Goal: Task Accomplishment & Management: Manage account settings

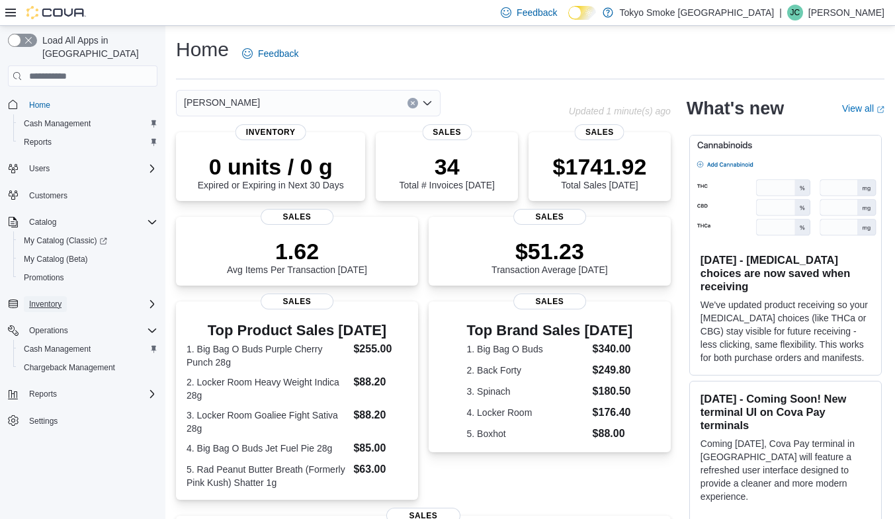
click at [48, 299] on span "Inventory" at bounding box center [45, 304] width 32 height 11
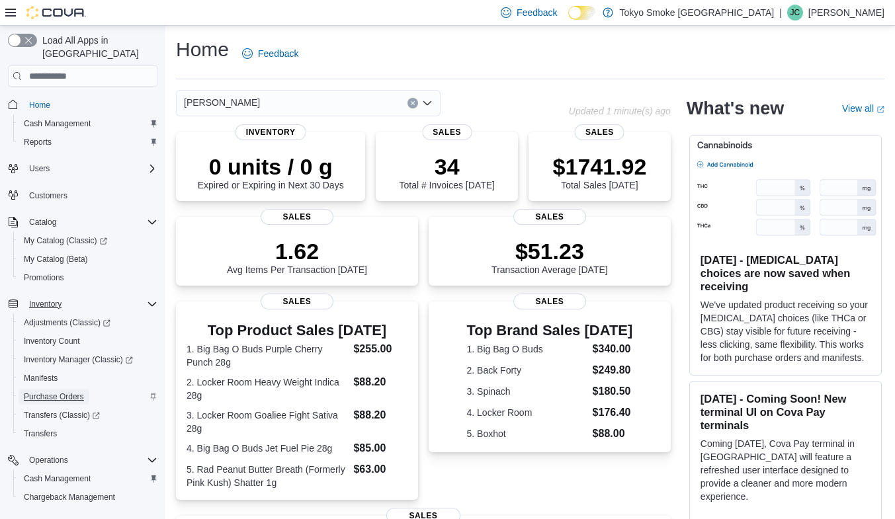
click at [58, 389] on span "Purchase Orders" at bounding box center [54, 397] width 60 height 16
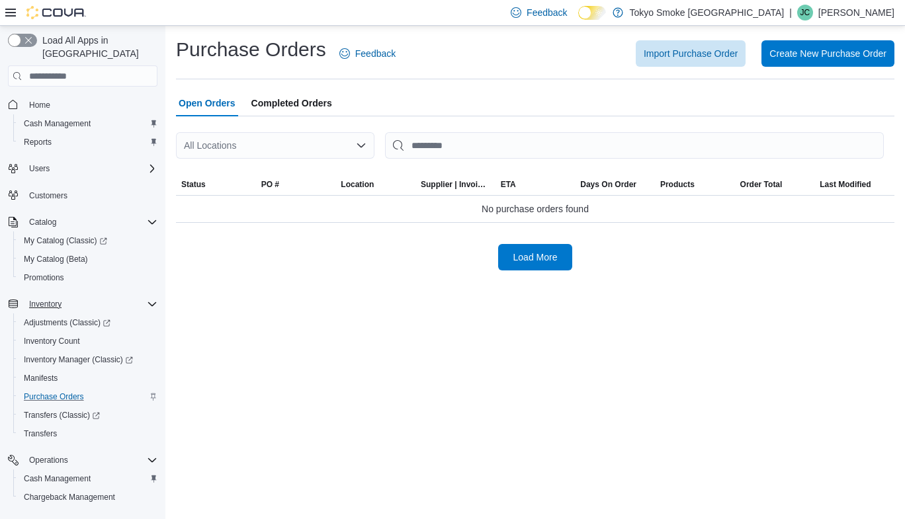
click at [265, 156] on div "All Locations" at bounding box center [275, 145] width 198 height 26
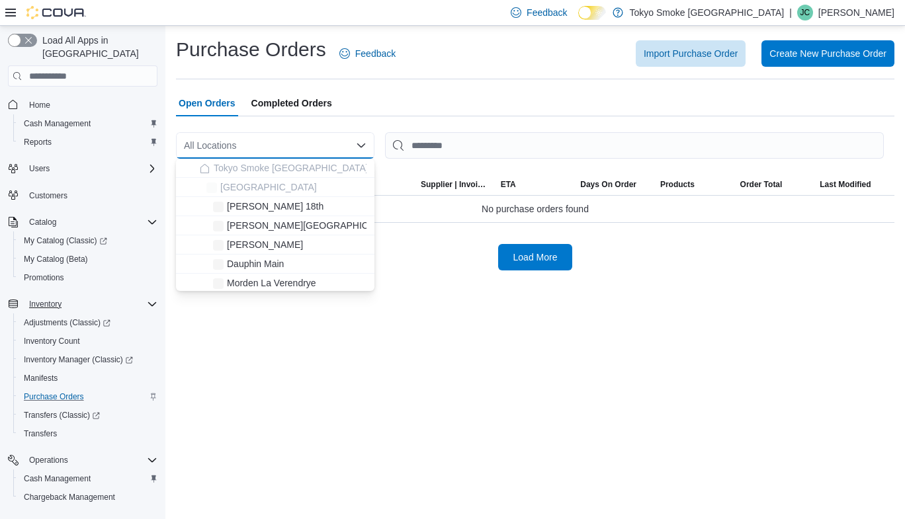
click at [265, 156] on div "All Locations" at bounding box center [275, 145] width 198 height 26
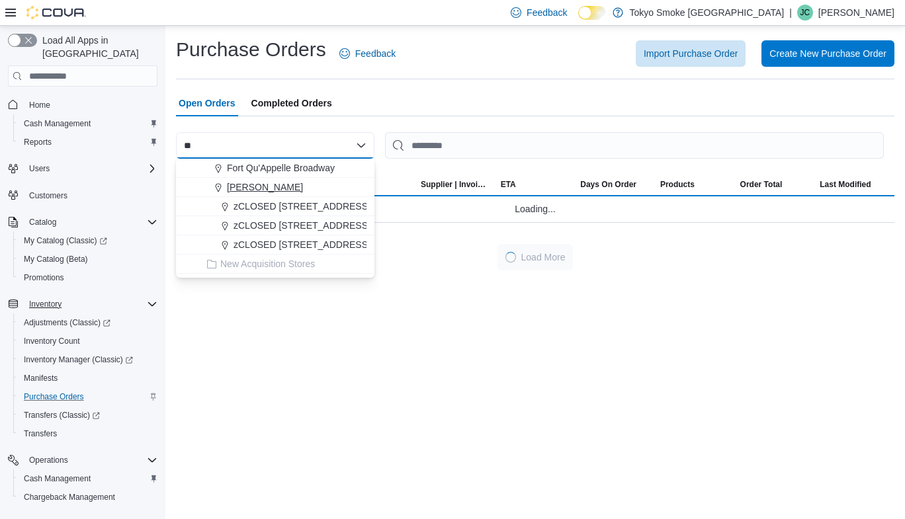
type input "**"
click at [274, 187] on span "[PERSON_NAME]" at bounding box center [265, 187] width 76 height 13
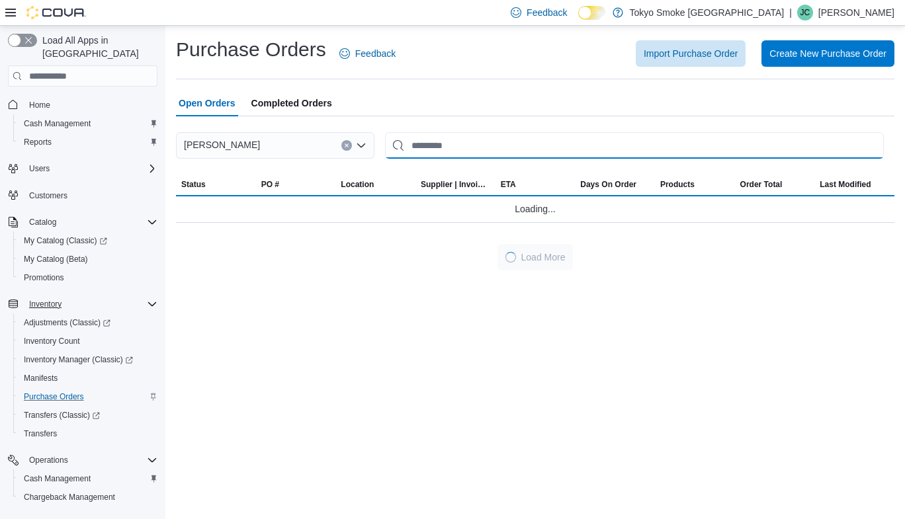
click at [470, 151] on input "This is a search bar. After typing your query, hit enter to filter the results …" at bounding box center [634, 145] width 499 height 26
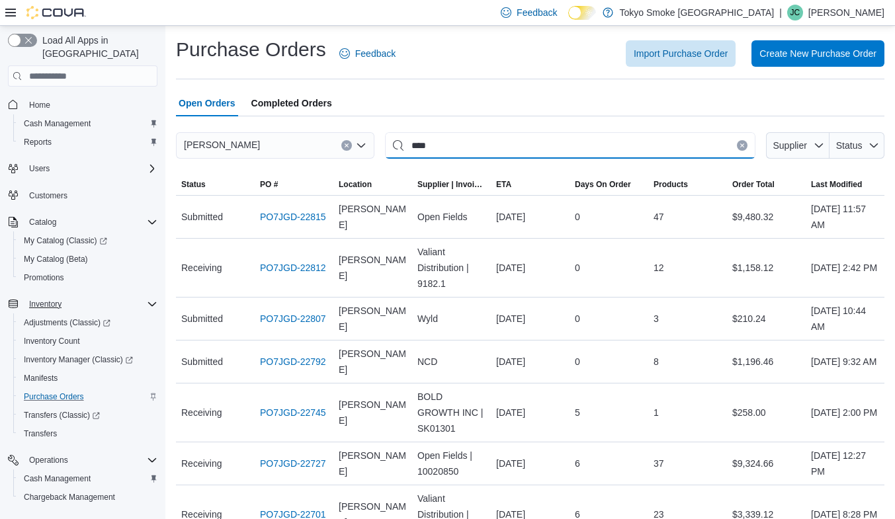
type input "****"
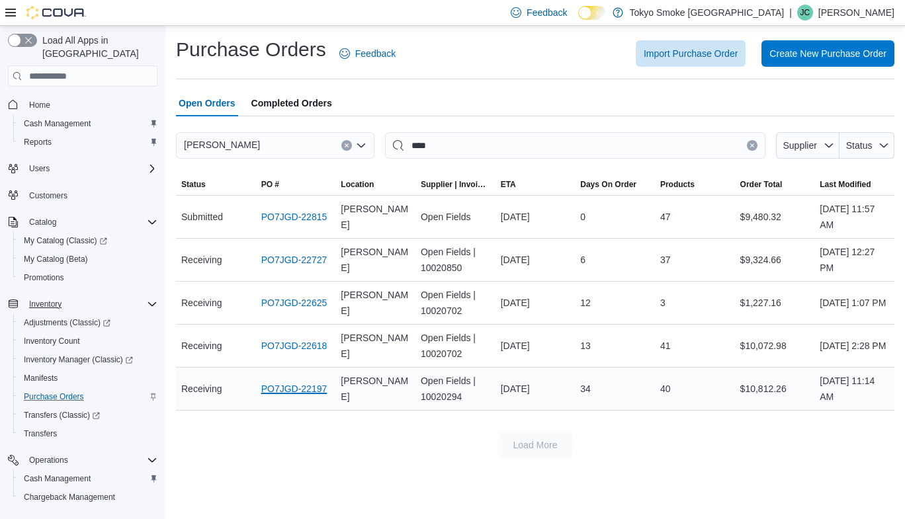
click at [298, 388] on link "PO7JGD-22197" at bounding box center [294, 389] width 66 height 16
click at [295, 262] on link "PO7JGD-22727" at bounding box center [294, 260] width 66 height 16
click at [292, 218] on link "PO7JGD-22815" at bounding box center [294, 217] width 66 height 16
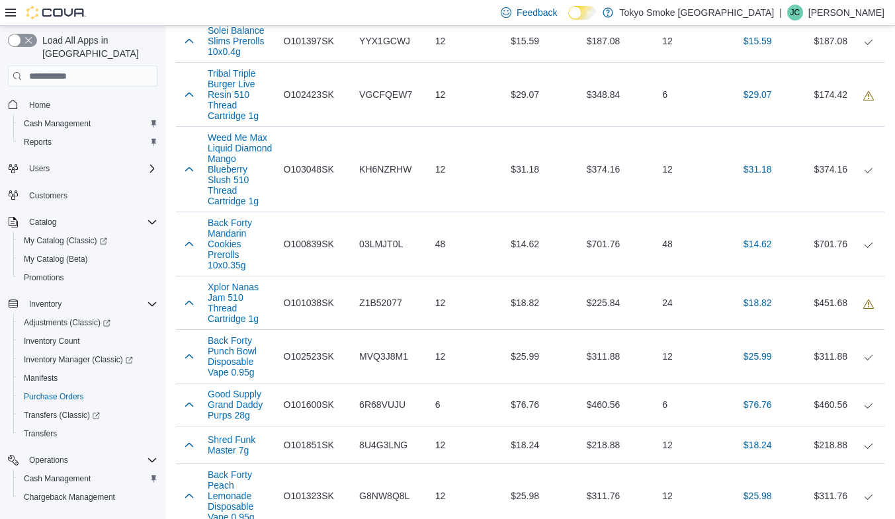
scroll to position [1472, 0]
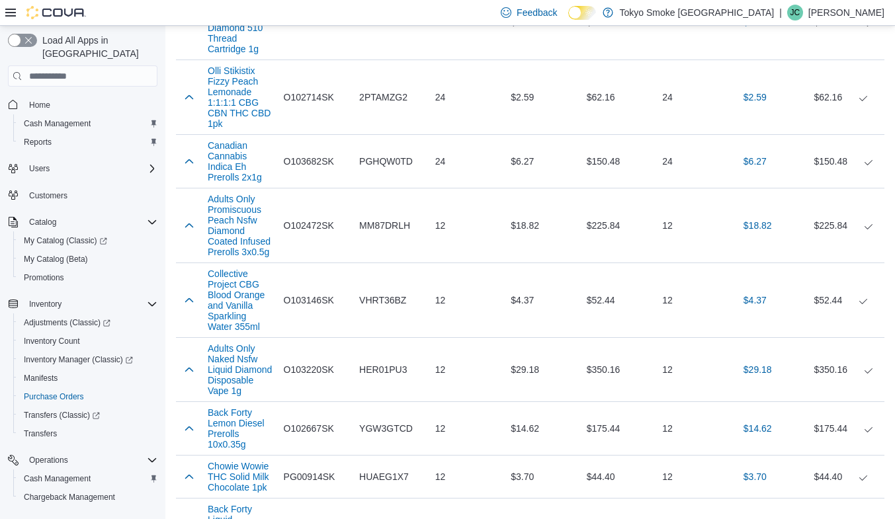
scroll to position [1122, 0]
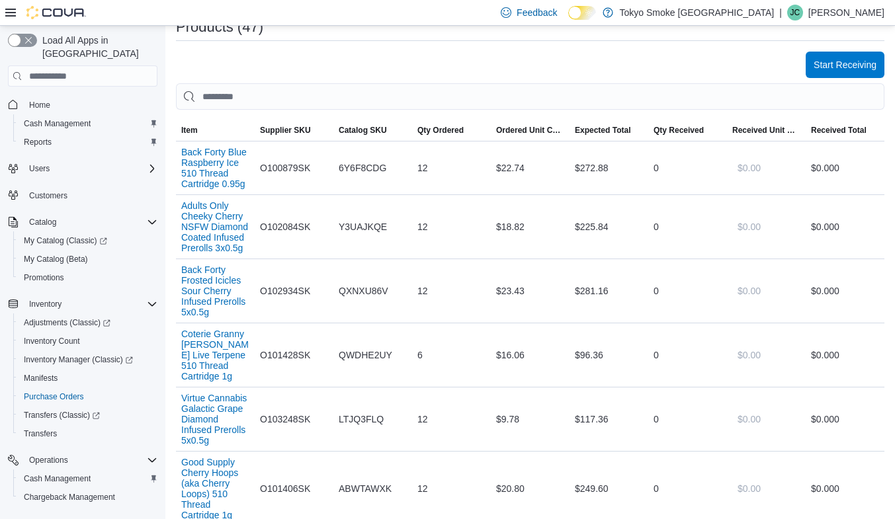
scroll to position [411, 0]
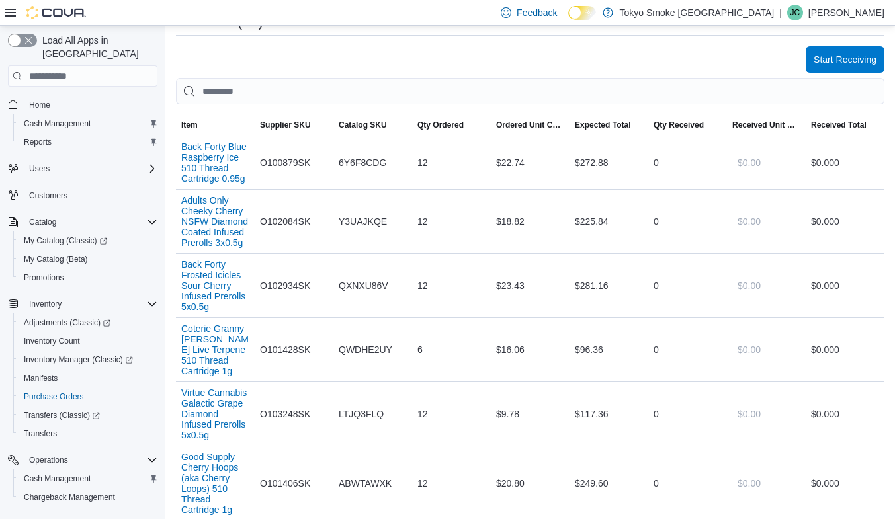
click at [884, 188] on td "Received Total $0.00 0" at bounding box center [845, 163] width 79 height 54
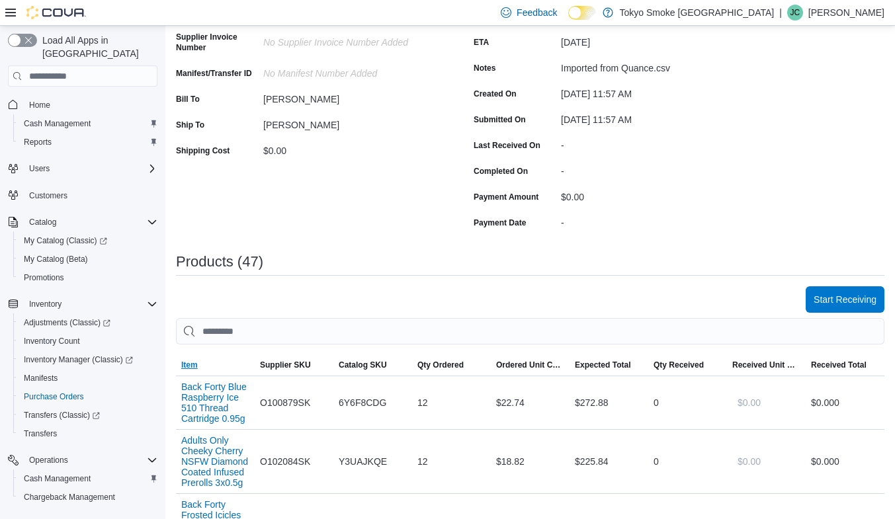
scroll to position [265, 0]
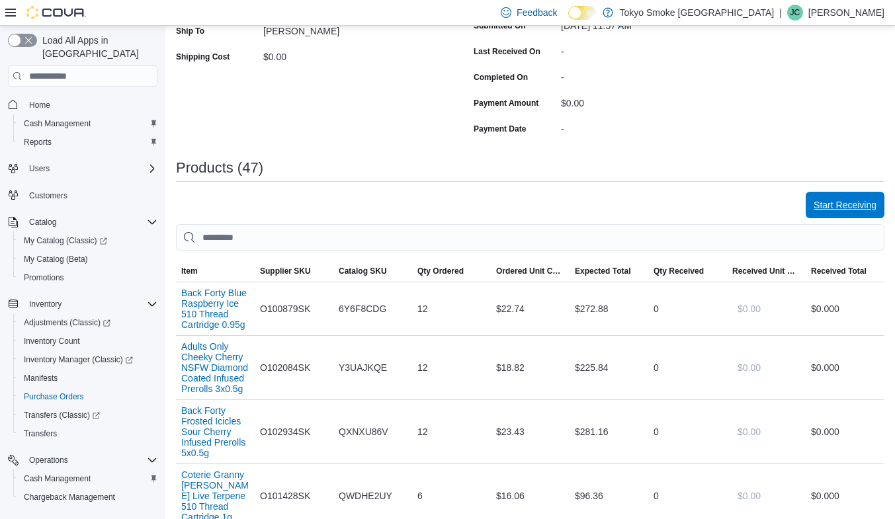
click at [837, 210] on span "Start Receiving" at bounding box center [844, 204] width 63 height 13
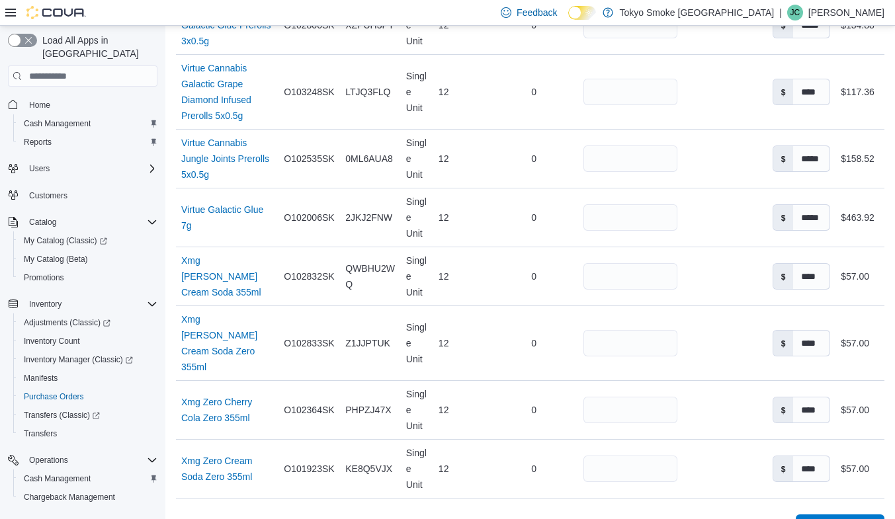
scroll to position [2991, 0]
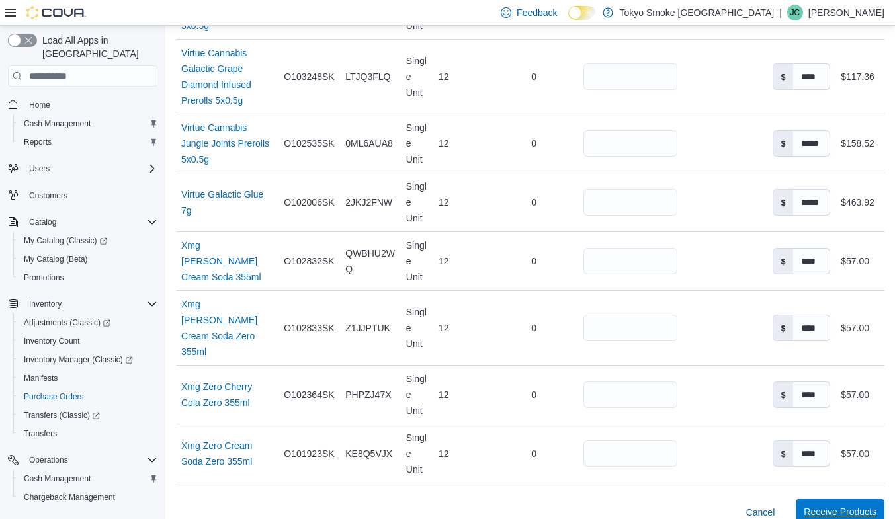
click at [870, 505] on span "Receive Products" at bounding box center [840, 511] width 73 height 13
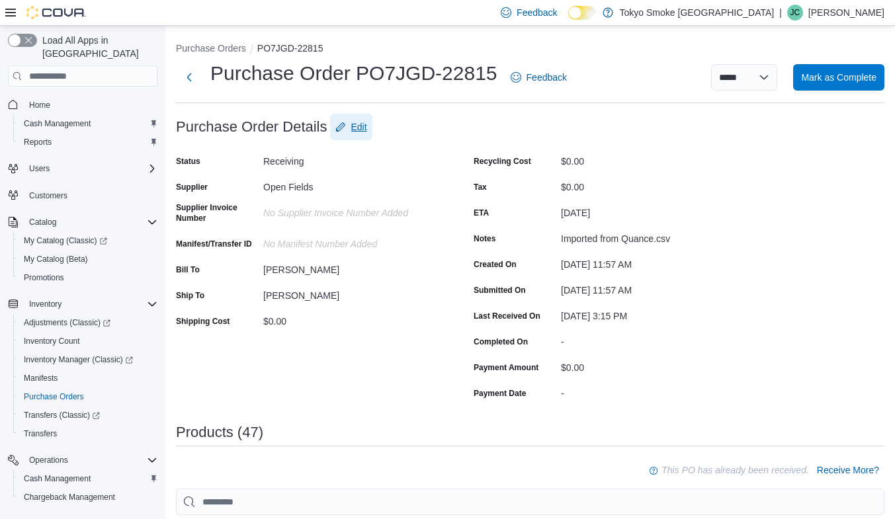
click at [364, 130] on span "Edit" at bounding box center [359, 126] width 16 height 13
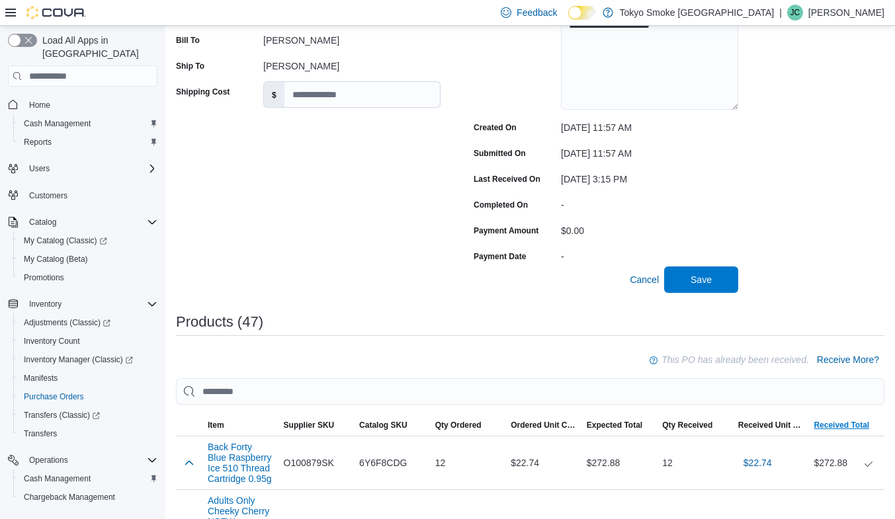
scroll to position [66, 0]
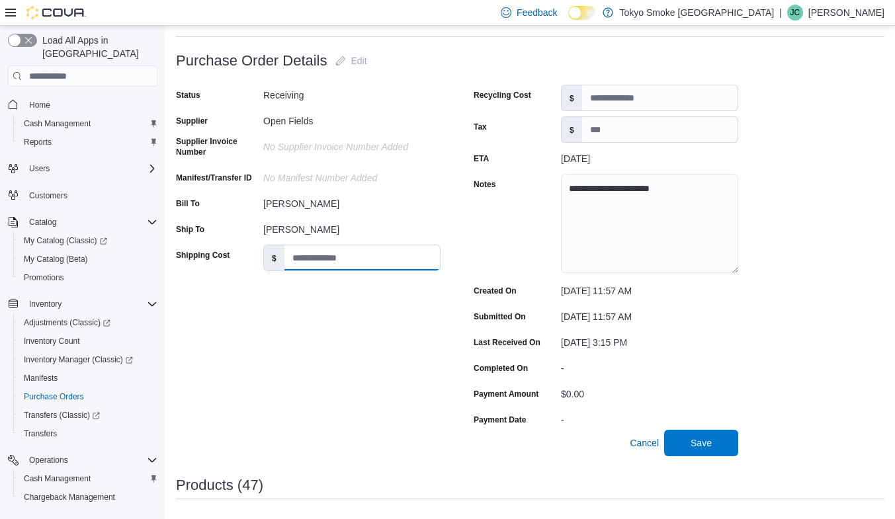
click at [359, 252] on input "Shipping Cost" at bounding box center [361, 257] width 155 height 25
click at [309, 122] on div "Open Fields" at bounding box center [351, 118] width 177 height 16
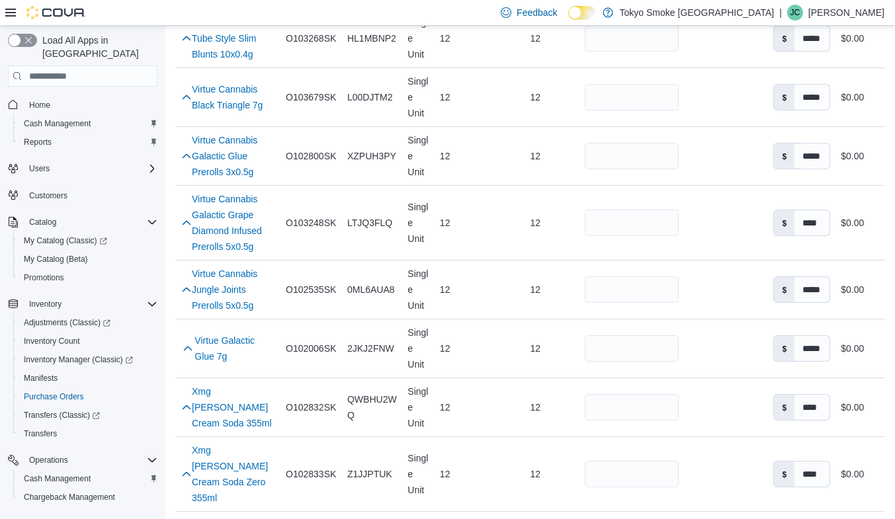
scroll to position [3092, 0]
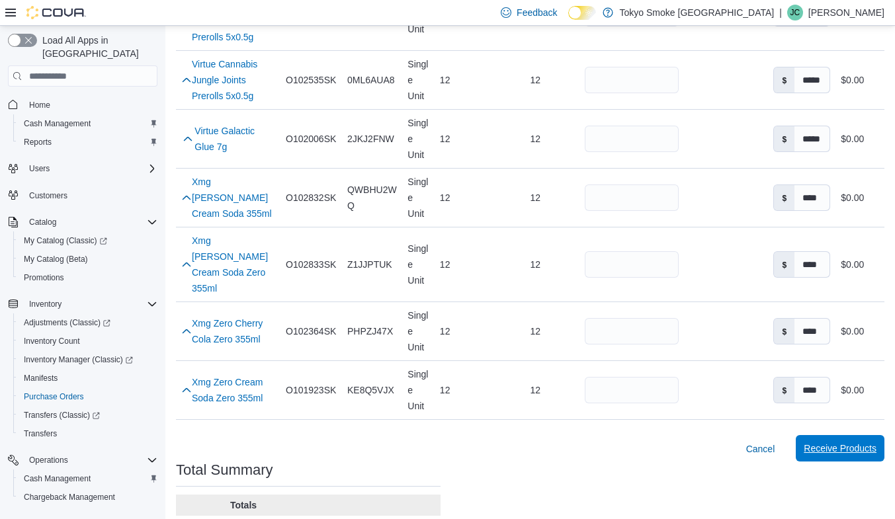
click at [842, 435] on span "Receive Products" at bounding box center [840, 448] width 73 height 26
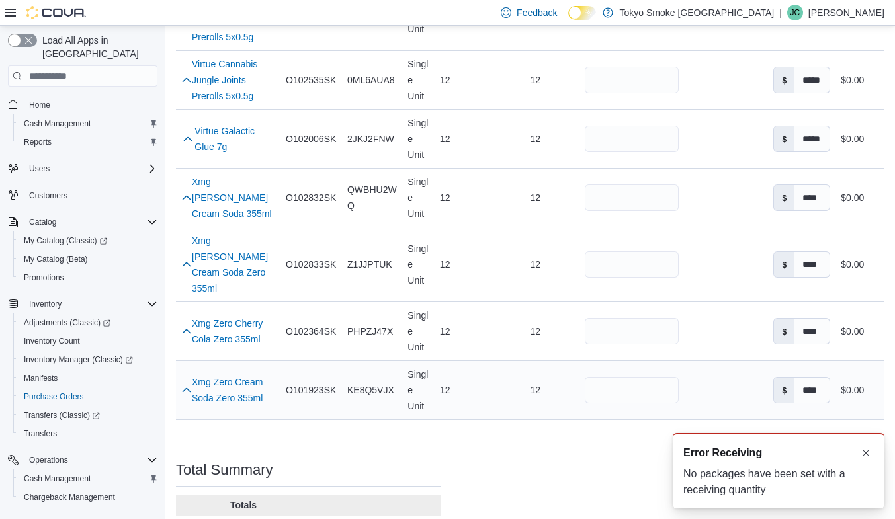
scroll to position [0, 0]
click at [875, 445] on div "A new notification appears Error Receiving No packages have been set with a rec…" at bounding box center [779, 470] width 212 height 75
click at [868, 452] on button "Dismiss toast" at bounding box center [866, 452] width 16 height 16
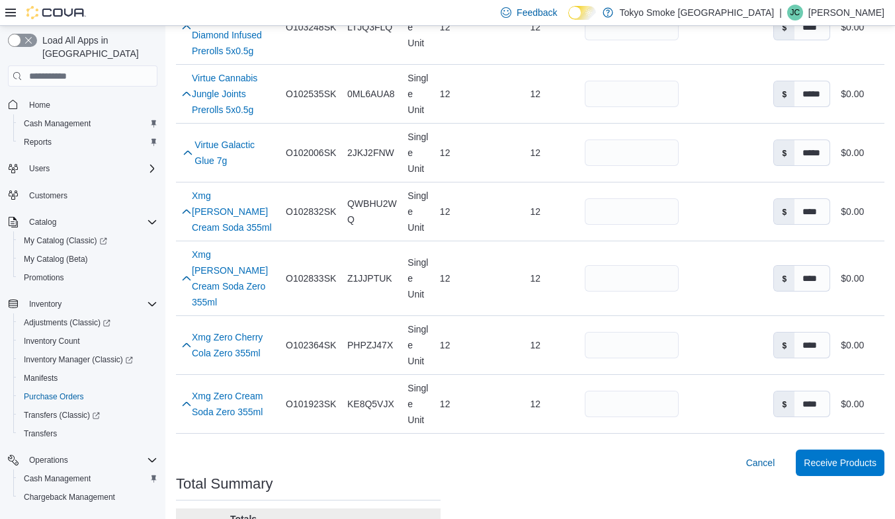
scroll to position [3092, 0]
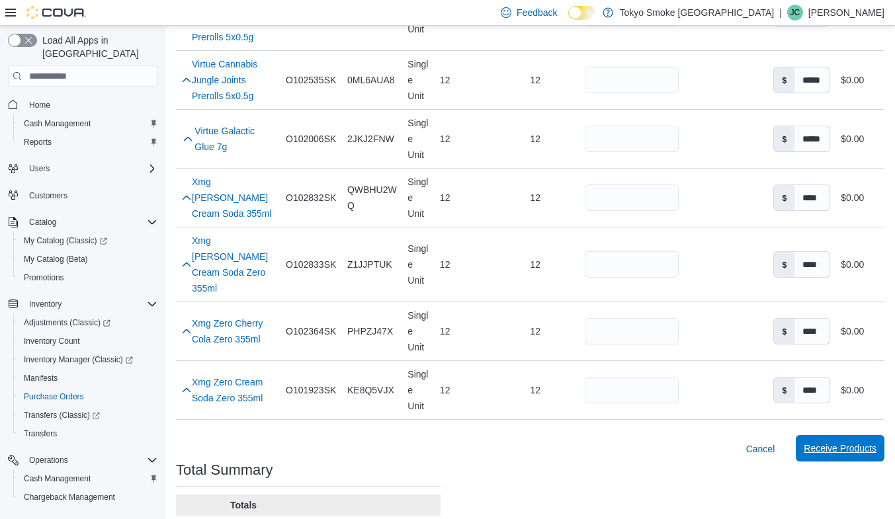
click at [862, 442] on span "Receive Products" at bounding box center [840, 448] width 73 height 13
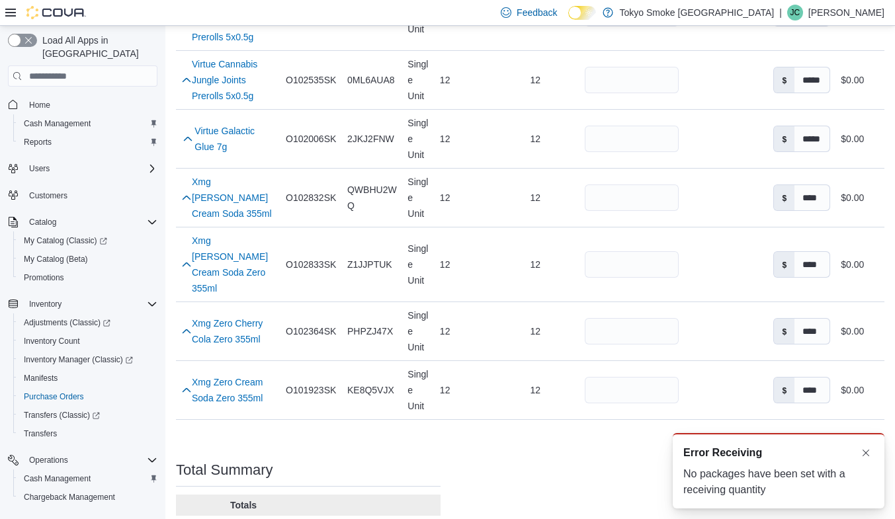
scroll to position [0, 0]
click at [868, 453] on button "Dismiss toast" at bounding box center [866, 452] width 16 height 16
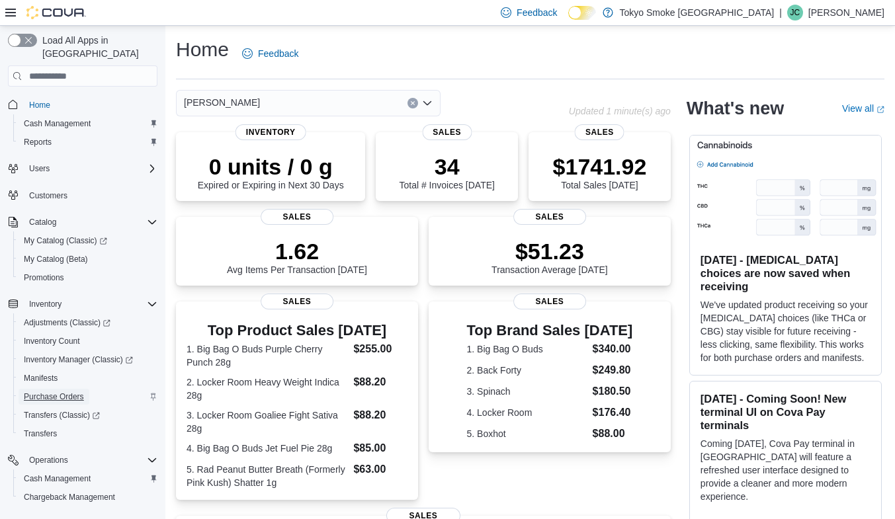
click at [79, 392] on span "Purchase Orders" at bounding box center [54, 397] width 60 height 11
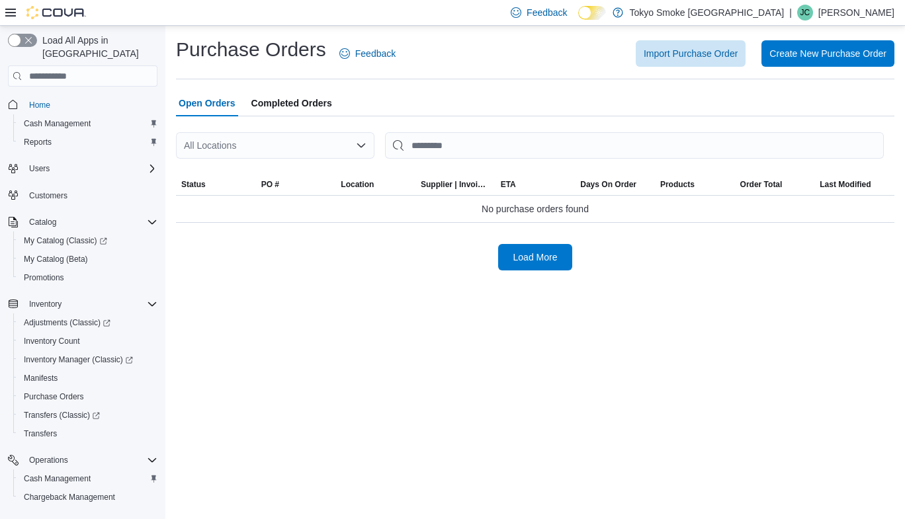
click at [279, 144] on div "All Locations" at bounding box center [275, 145] width 198 height 26
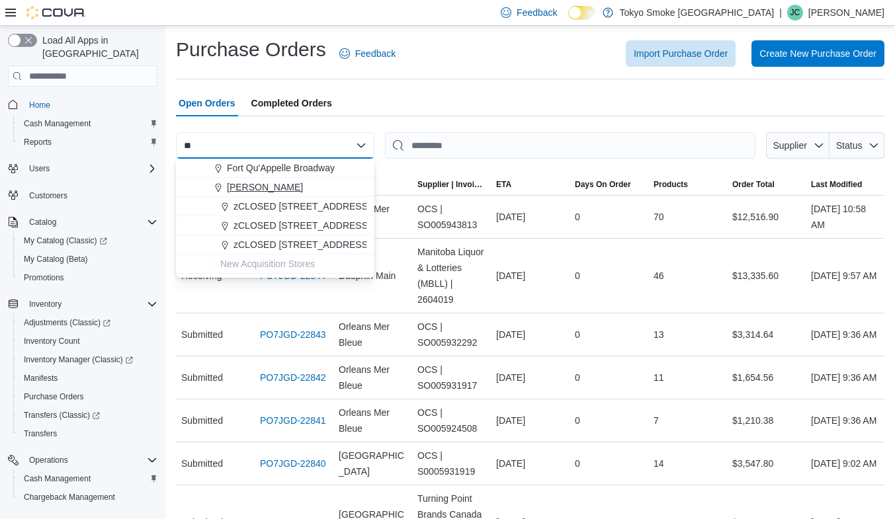
type input "**"
click at [284, 190] on span "[PERSON_NAME]" at bounding box center [265, 187] width 76 height 13
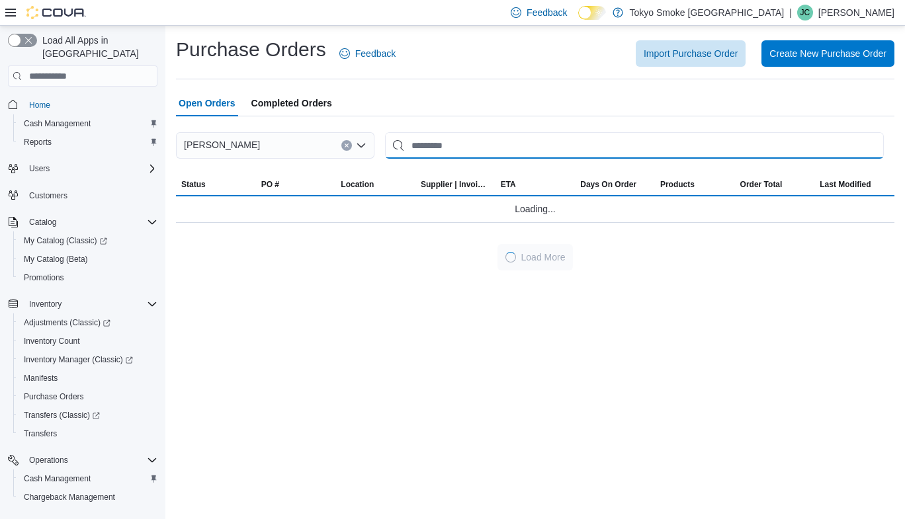
click at [463, 144] on input "This is a search bar. After typing your query, hit enter to filter the results …" at bounding box center [634, 145] width 499 height 26
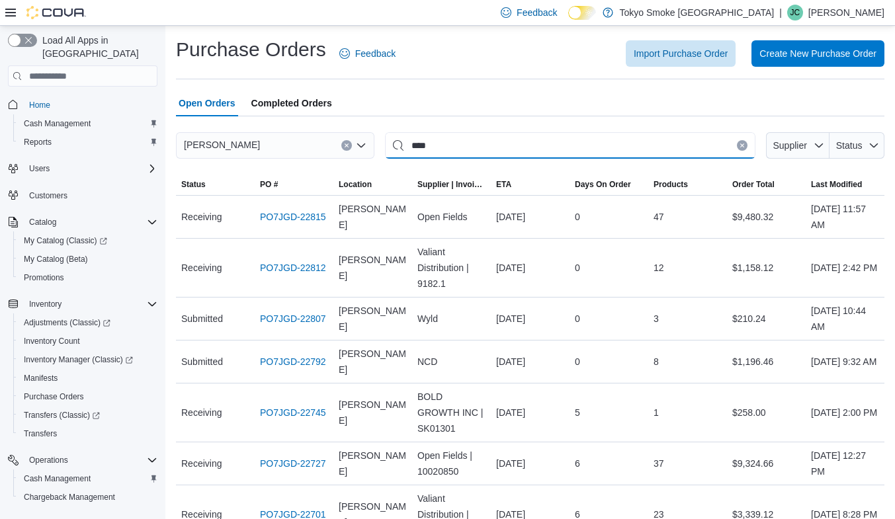
type input "****"
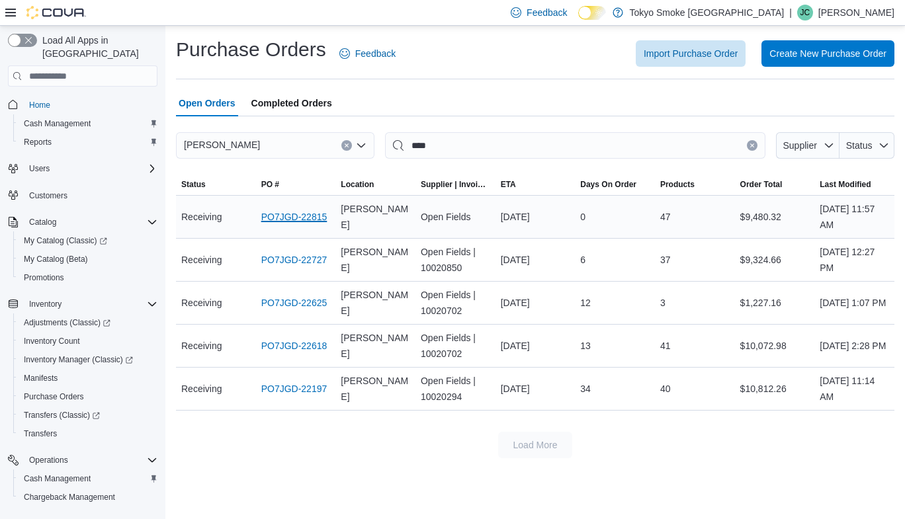
click at [284, 217] on link "PO7JGD-22815" at bounding box center [294, 217] width 66 height 16
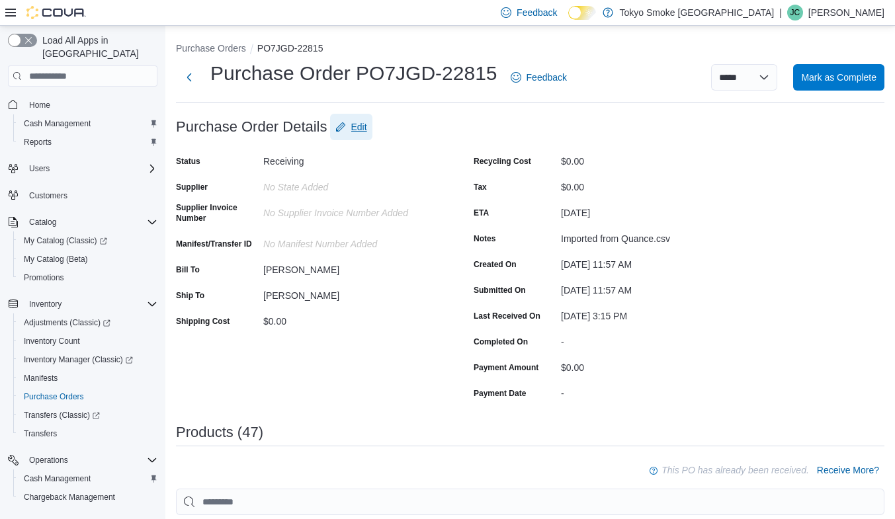
click at [356, 124] on span "Edit" at bounding box center [359, 126] width 16 height 13
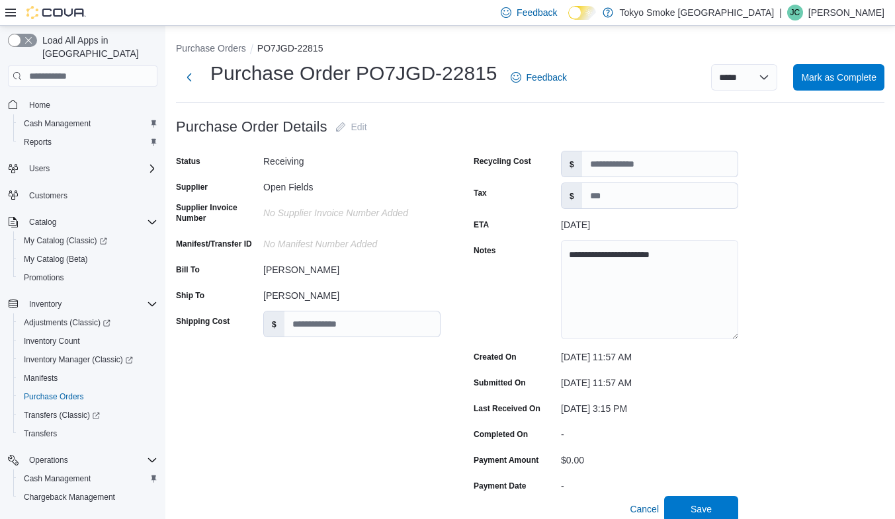
click at [315, 227] on div "No Supplier Invoice Number added" at bounding box center [351, 215] width 177 height 26
click at [334, 224] on div "No Supplier Invoice Number added" at bounding box center [351, 215] width 177 height 26
click at [341, 216] on div "No Supplier Invoice Number added" at bounding box center [351, 210] width 177 height 16
click at [763, 84] on select "**********" at bounding box center [744, 77] width 66 height 26
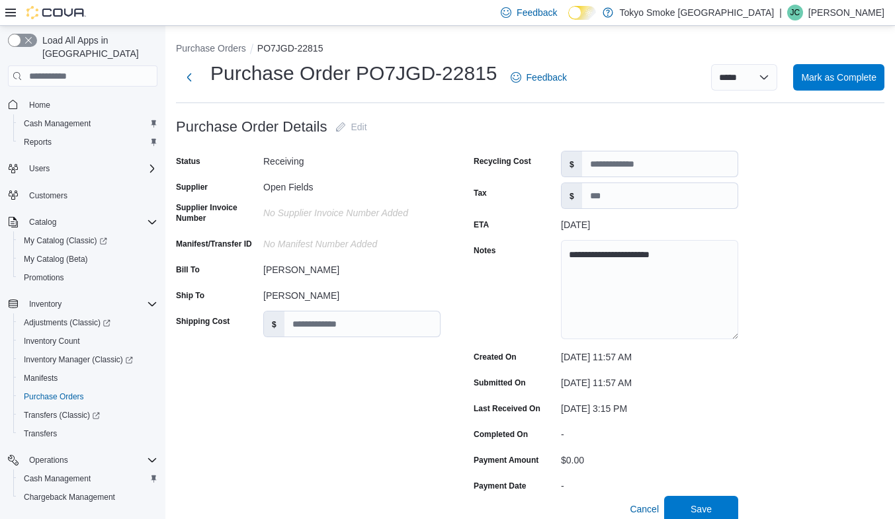
click at [370, 185] on div "Open Fields" at bounding box center [351, 185] width 177 height 16
click at [333, 222] on div "No Supplier Invoice Number added" at bounding box center [351, 215] width 177 height 26
click at [213, 206] on label "Supplier Invoice Number" at bounding box center [217, 212] width 82 height 21
click at [297, 222] on div "No Supplier Invoice Number added" at bounding box center [351, 215] width 177 height 26
click at [304, 217] on div "No Supplier Invoice Number added" at bounding box center [351, 210] width 177 height 16
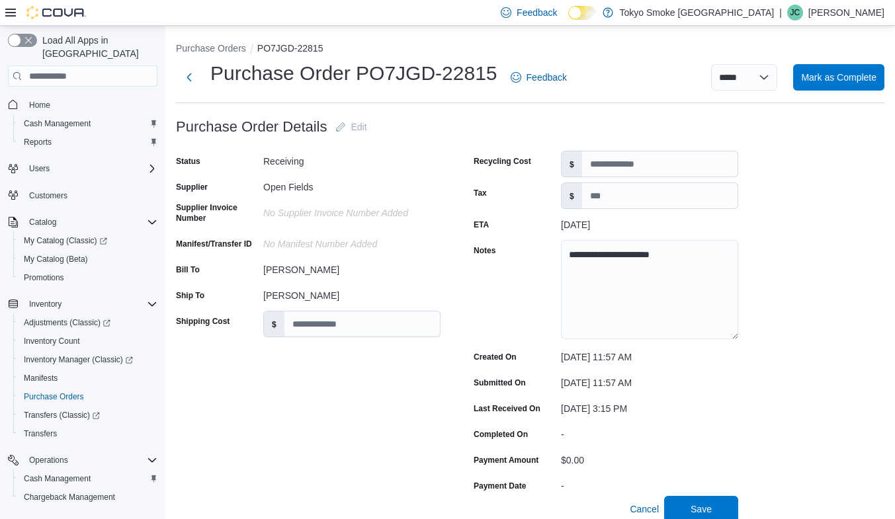
click at [307, 142] on div at bounding box center [457, 145] width 562 height 11
click at [368, 213] on div "No Supplier Invoice Number added" at bounding box center [351, 210] width 177 height 16
click at [204, 212] on label "Supplier Invoice Number" at bounding box center [217, 212] width 82 height 21
click at [286, 239] on div "No Manifest Number added" at bounding box center [351, 241] width 177 height 16
click at [199, 46] on button "Purchase Orders" at bounding box center [211, 48] width 70 height 11
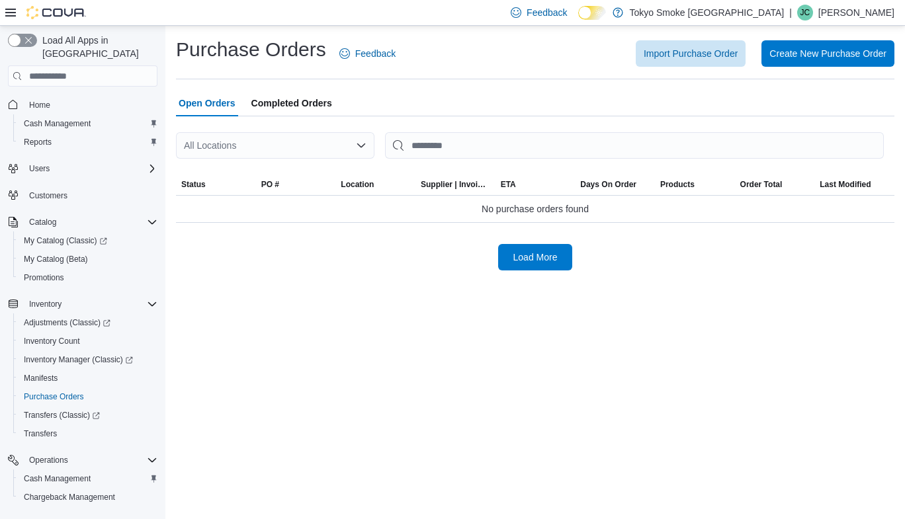
click at [261, 146] on div "All Locations" at bounding box center [275, 145] width 198 height 26
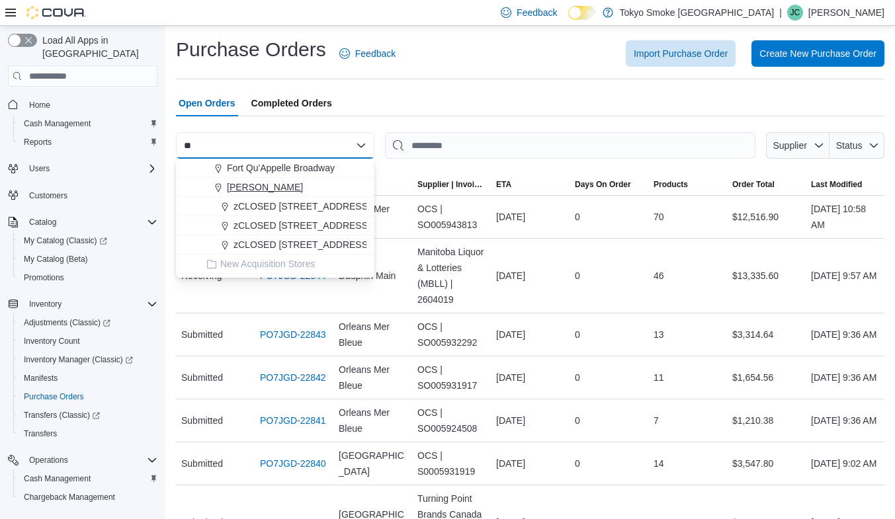
type input "**"
click at [272, 193] on span "[PERSON_NAME]" at bounding box center [265, 187] width 76 height 13
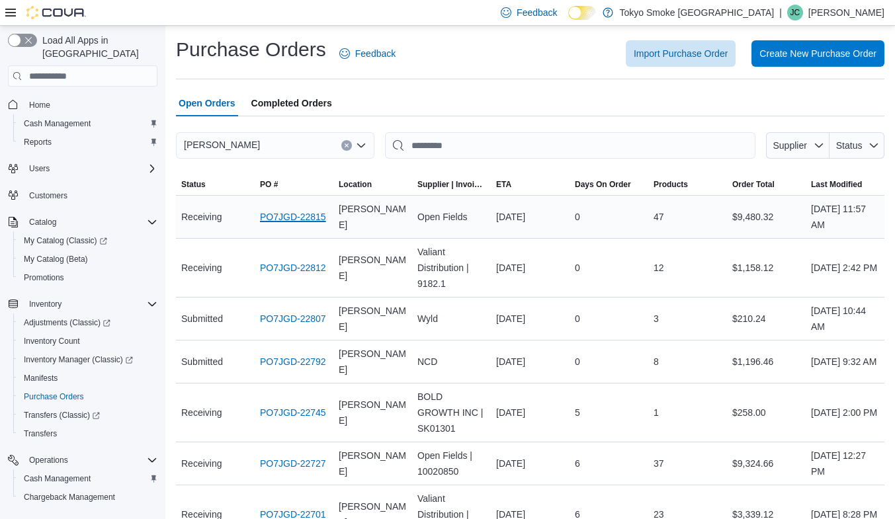
click at [276, 211] on link "PO7JGD-22815" at bounding box center [293, 217] width 66 height 16
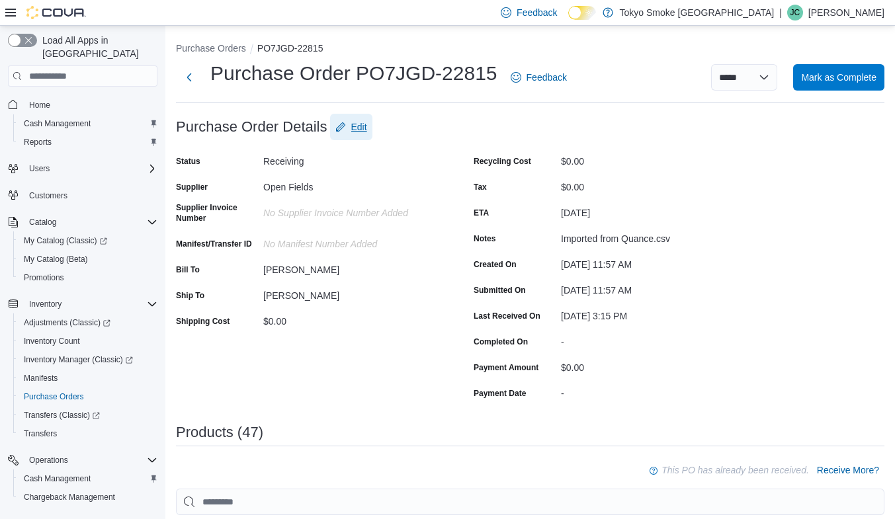
click at [352, 130] on span "Edit" at bounding box center [359, 126] width 16 height 13
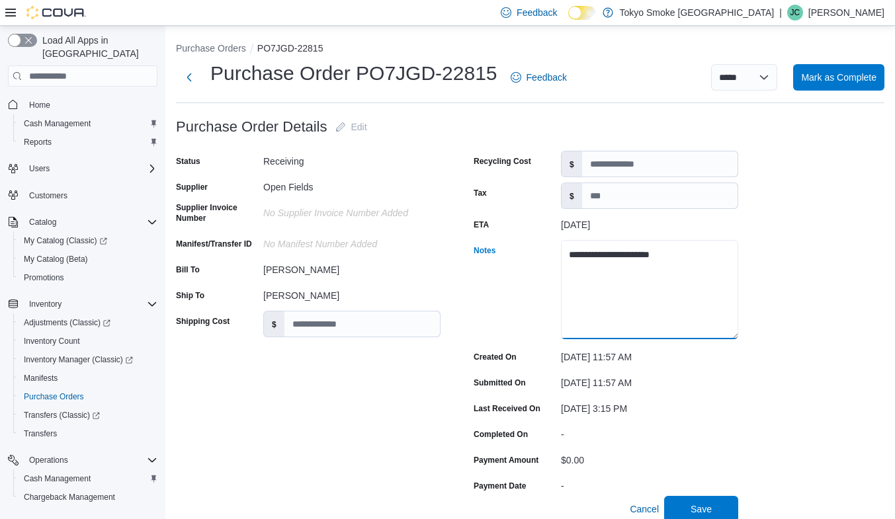
click at [705, 252] on textarea "**********" at bounding box center [649, 289] width 177 height 99
drag, startPoint x: 707, startPoint y: 254, endPoint x: 500, endPoint y: 242, distance: 207.4
click at [500, 242] on div "**********" at bounding box center [606, 290] width 265 height 101
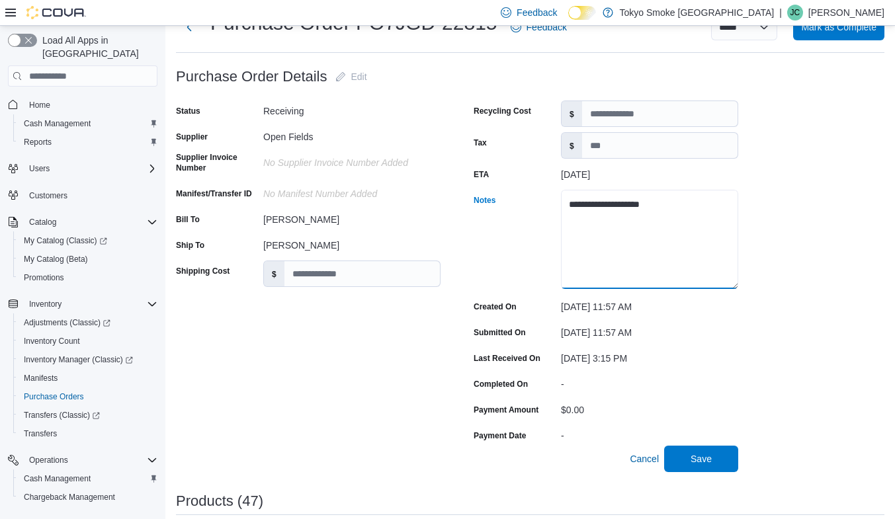
scroll to position [66, 0]
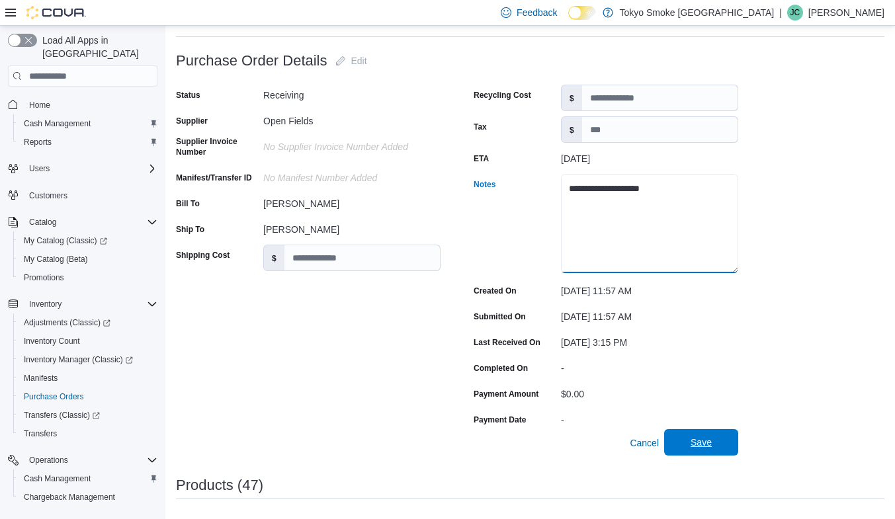
type textarea "**********"
click at [706, 446] on span "Save" at bounding box center [700, 442] width 21 height 13
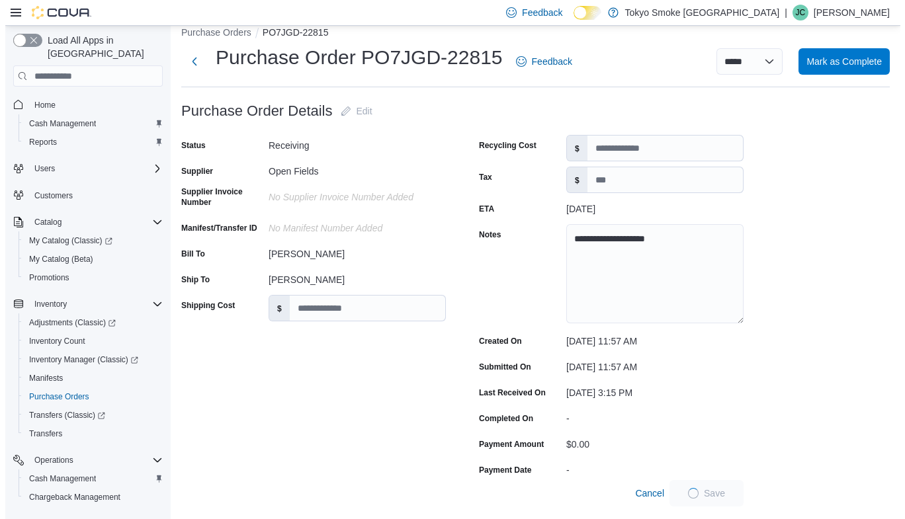
scroll to position [0, 0]
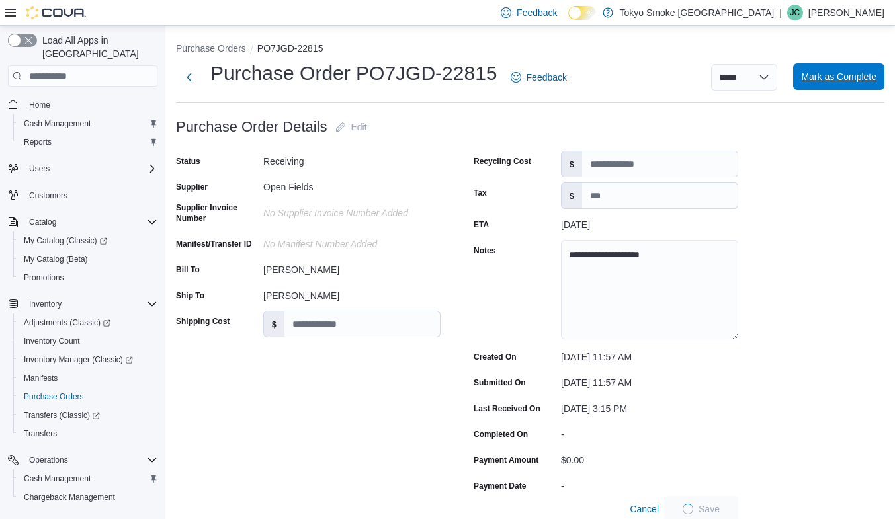
click at [870, 79] on span "Mark as Complete" at bounding box center [838, 76] width 75 height 13
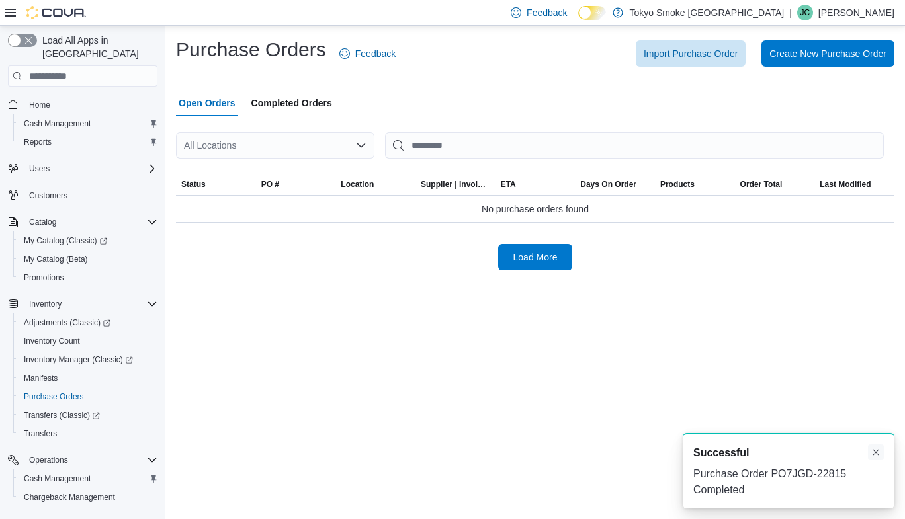
click at [874, 451] on button "Dismiss toast" at bounding box center [876, 452] width 16 height 16
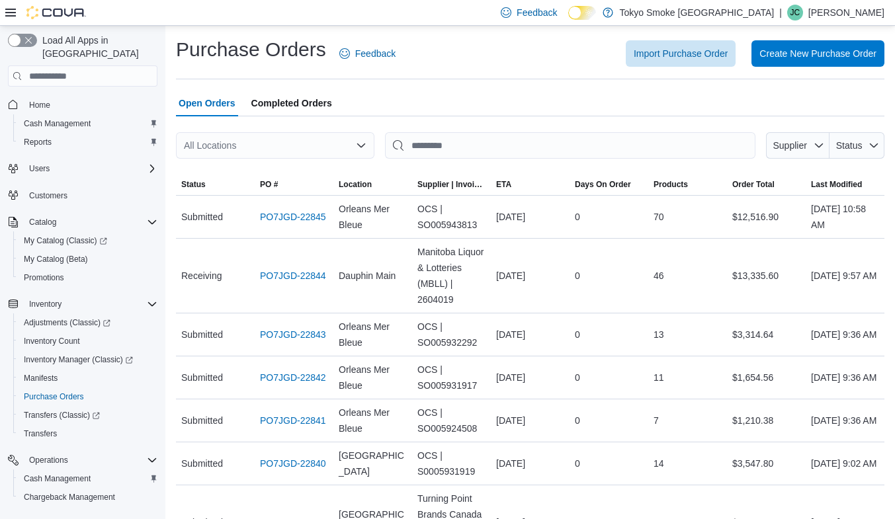
click at [271, 136] on div "All Locations" at bounding box center [275, 145] width 198 height 26
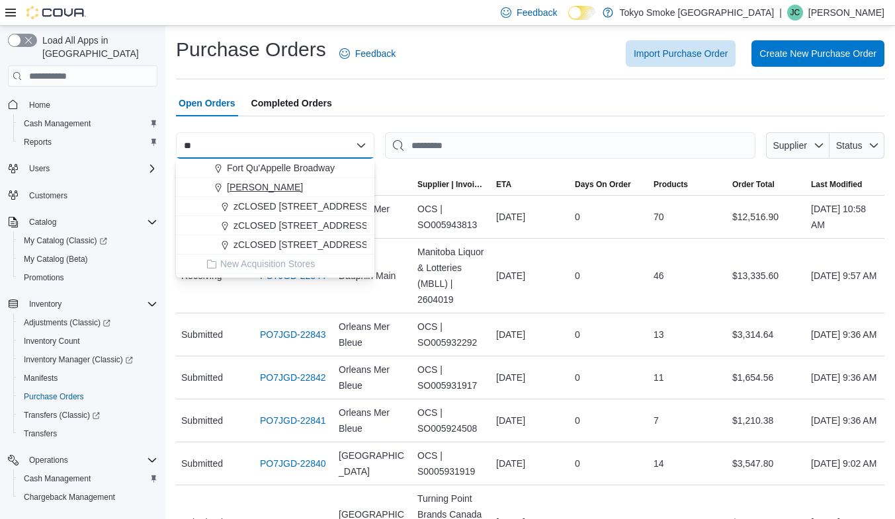
type input "**"
click at [276, 189] on span "[PERSON_NAME]" at bounding box center [265, 187] width 76 height 13
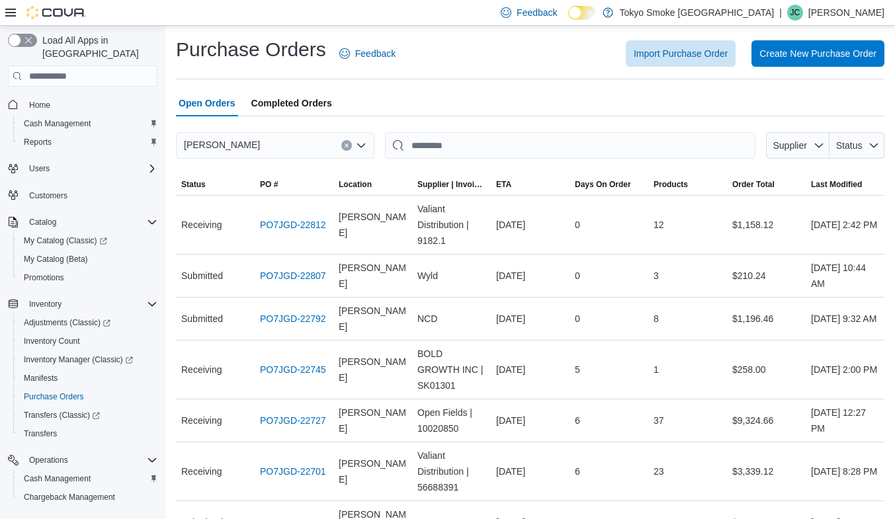
click at [54, 15] on img at bounding box center [56, 12] width 60 height 13
click at [9, 15] on icon at bounding box center [10, 13] width 11 height 8
